Goal: Entertainment & Leisure: Consume media (video, audio)

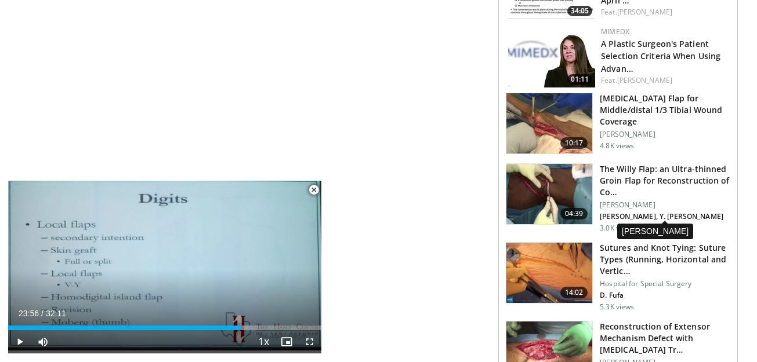
scroll to position [1005, 0]
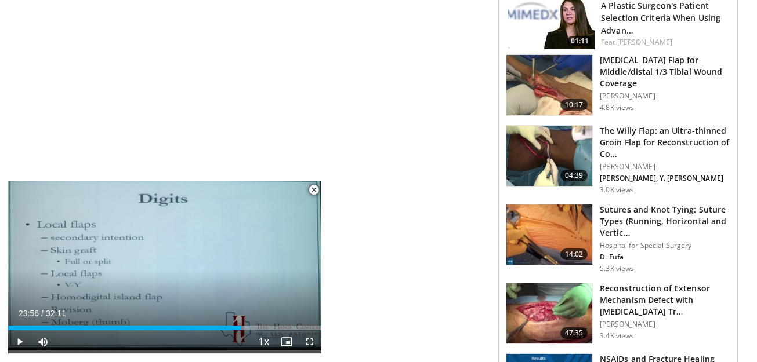
click at [630, 66] on h3 "[MEDICAL_DATA] Flap for Middle/distal 1/3 Tibial Wound Coverage" at bounding box center [665, 72] width 130 height 35
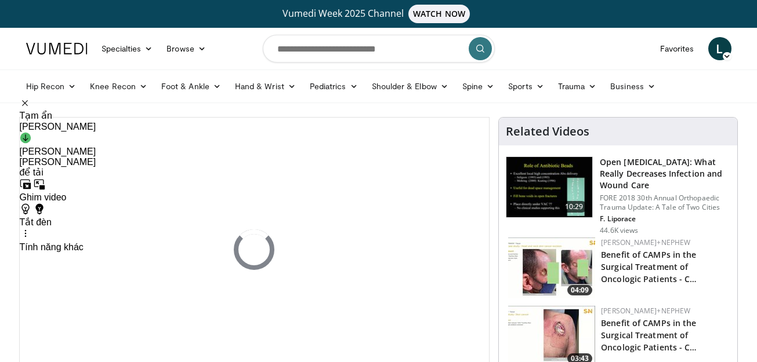
scroll to position [77, 0]
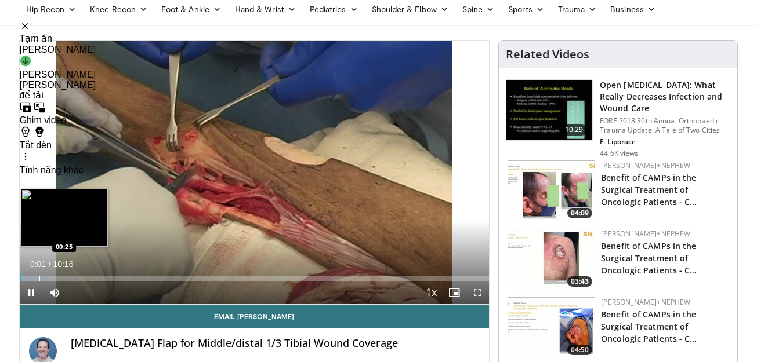
click at [38, 273] on div "Loaded : 6.47% 00:02 00:25" at bounding box center [255, 275] width 470 height 11
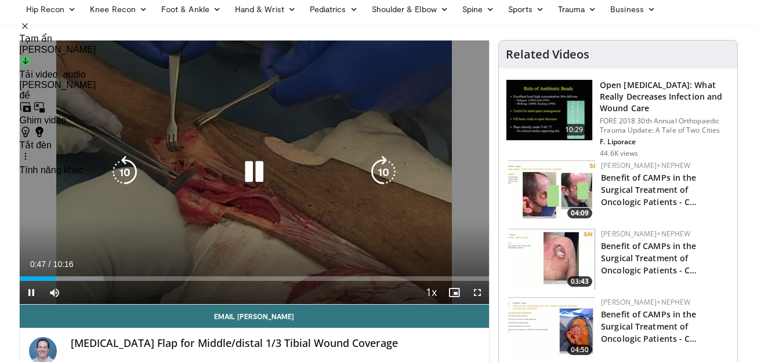
click at [262, 171] on icon "Video Player" at bounding box center [254, 172] width 32 height 32
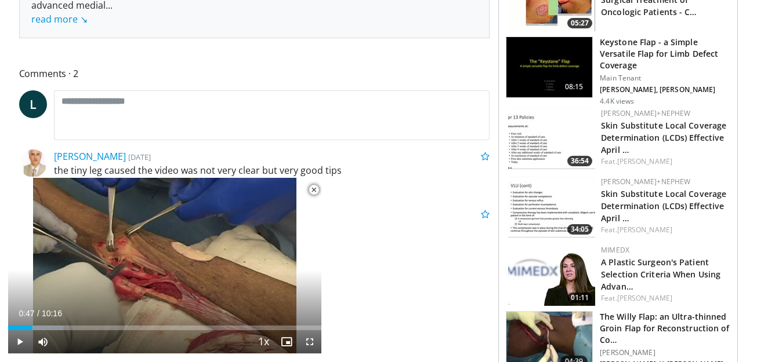
scroll to position [580, 0]
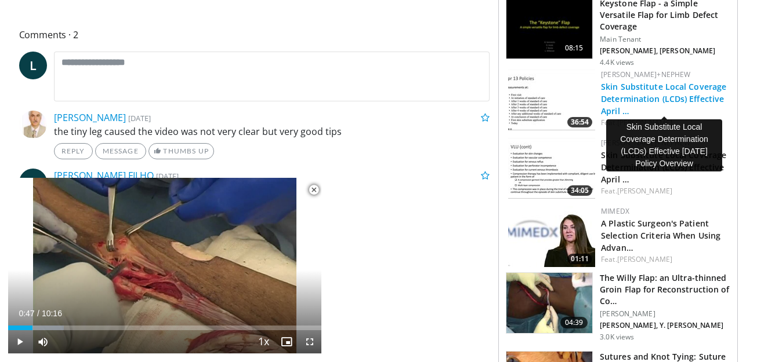
click at [632, 97] on link "Skin Substitute Local Coverage Determination (LCDs) Effective April …" at bounding box center [663, 98] width 125 height 35
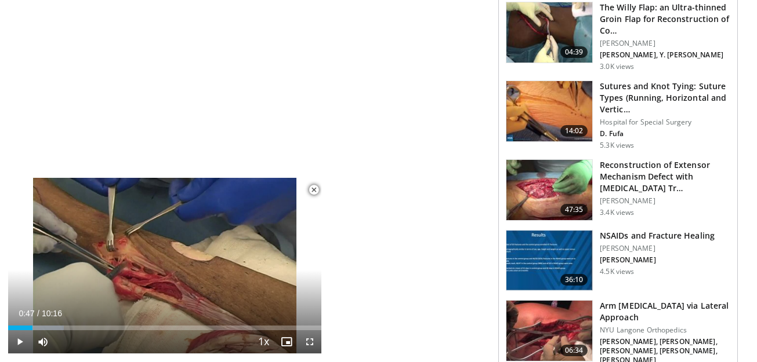
scroll to position [889, 0]
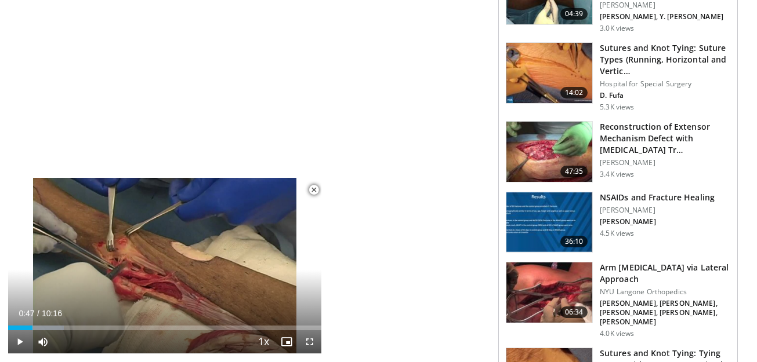
click at [548, 216] on img at bounding box center [549, 223] width 86 height 60
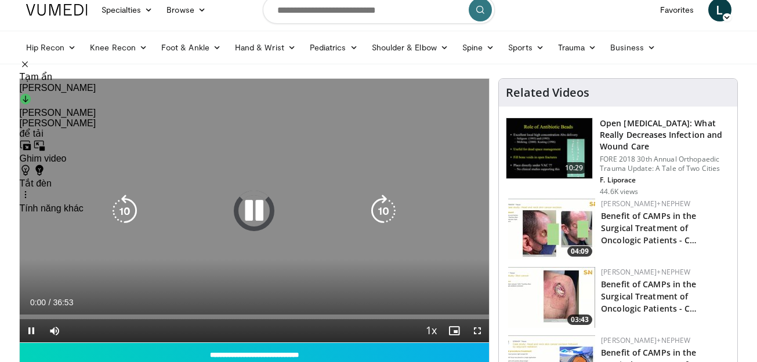
scroll to position [77, 0]
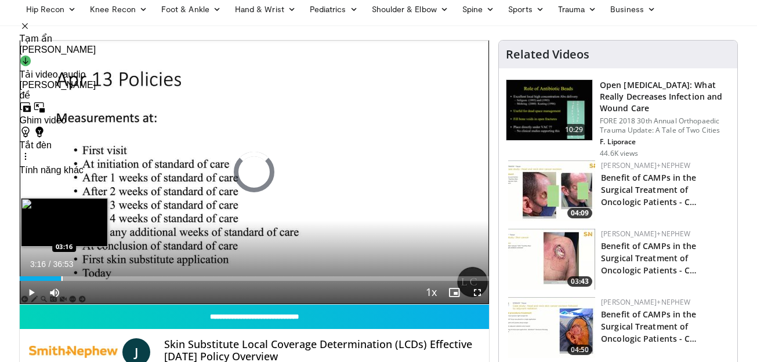
click at [61, 272] on div "Loaded : 2.69% 00:12 03:16" at bounding box center [255, 275] width 470 height 11
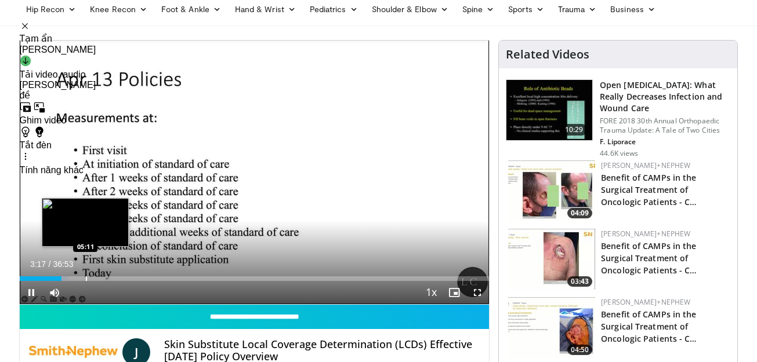
click at [85, 274] on div "Loaded : 10.30% 03:17 05:11" at bounding box center [255, 275] width 470 height 11
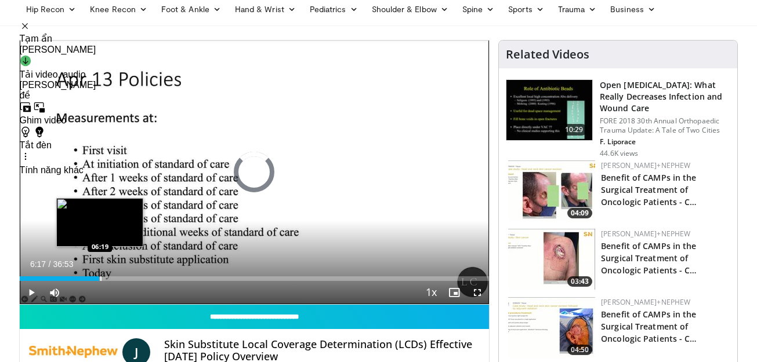
click at [99, 277] on div "Loaded : 0.00% 06:17 06:19" at bounding box center [255, 279] width 470 height 5
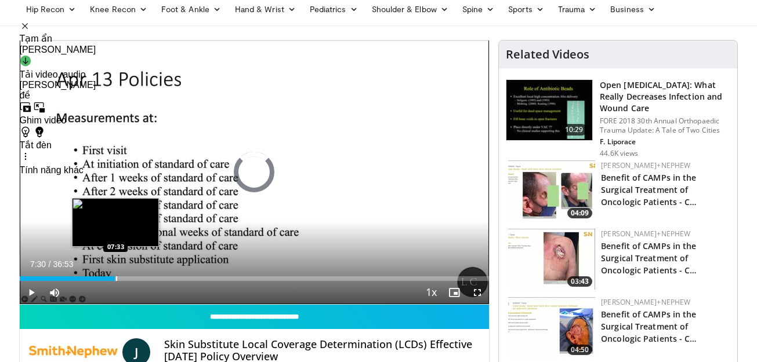
click at [116, 278] on div "Progress Bar" at bounding box center [116, 279] width 1 height 5
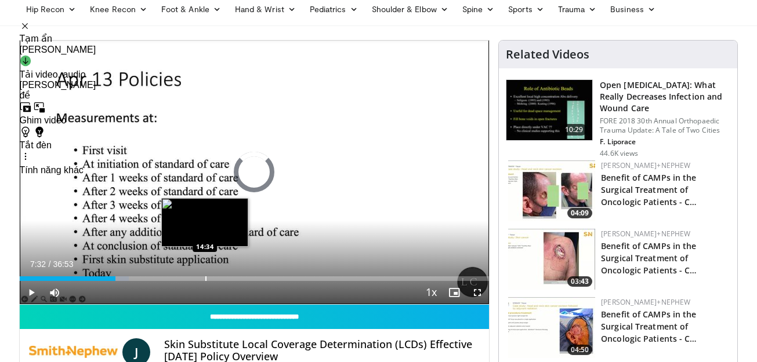
click at [205, 270] on div "Loaded : 23.30% 07:33 14:34" at bounding box center [255, 275] width 470 height 11
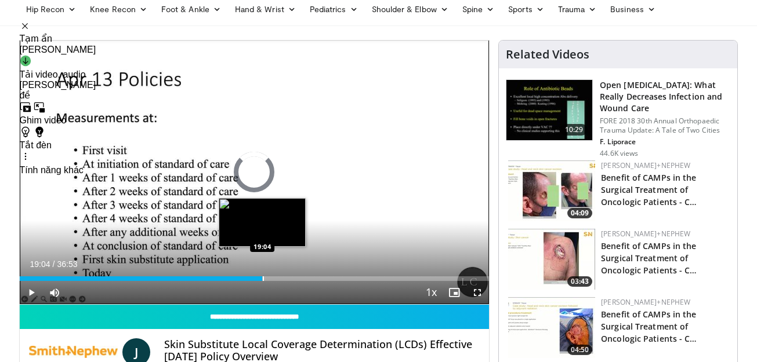
click at [262, 270] on div "Loaded : 42.13% 19:04 19:04" at bounding box center [255, 275] width 470 height 11
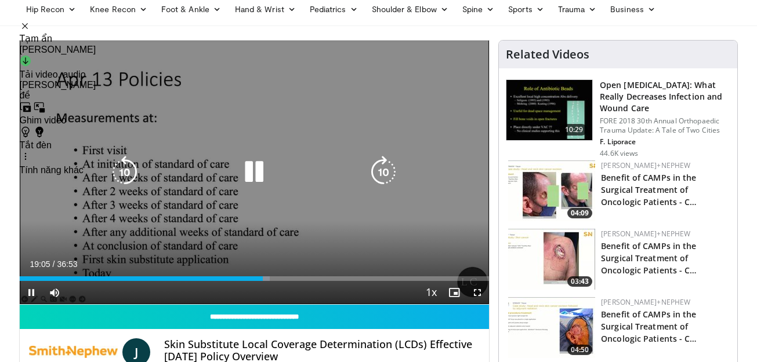
click at [258, 171] on icon "Video Player" at bounding box center [254, 172] width 32 height 32
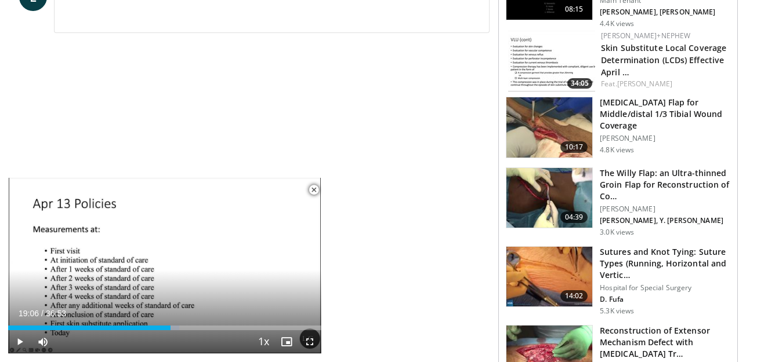
scroll to position [348, 0]
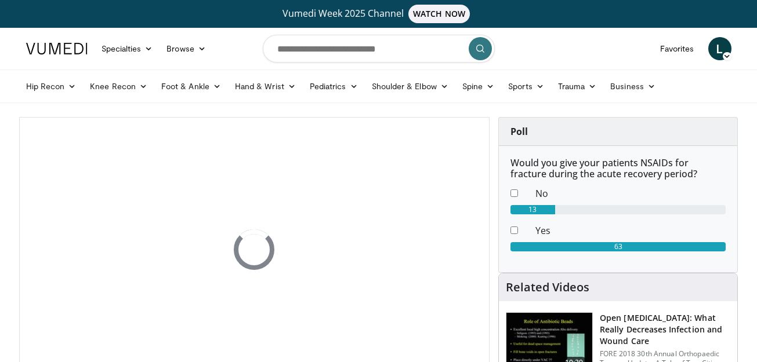
scroll to position [77, 0]
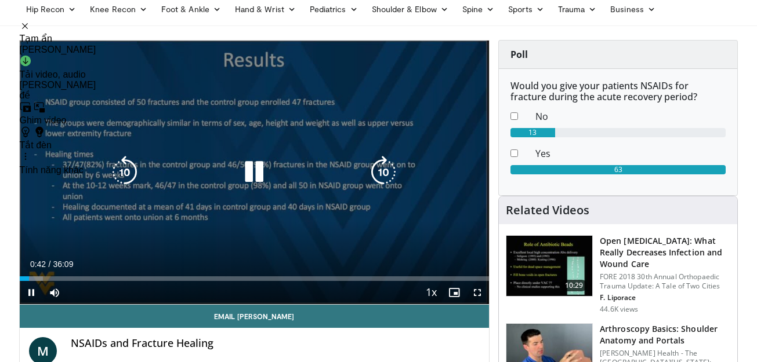
click at [253, 179] on icon "Video Player" at bounding box center [254, 172] width 32 height 32
